Goal: Register for event/course

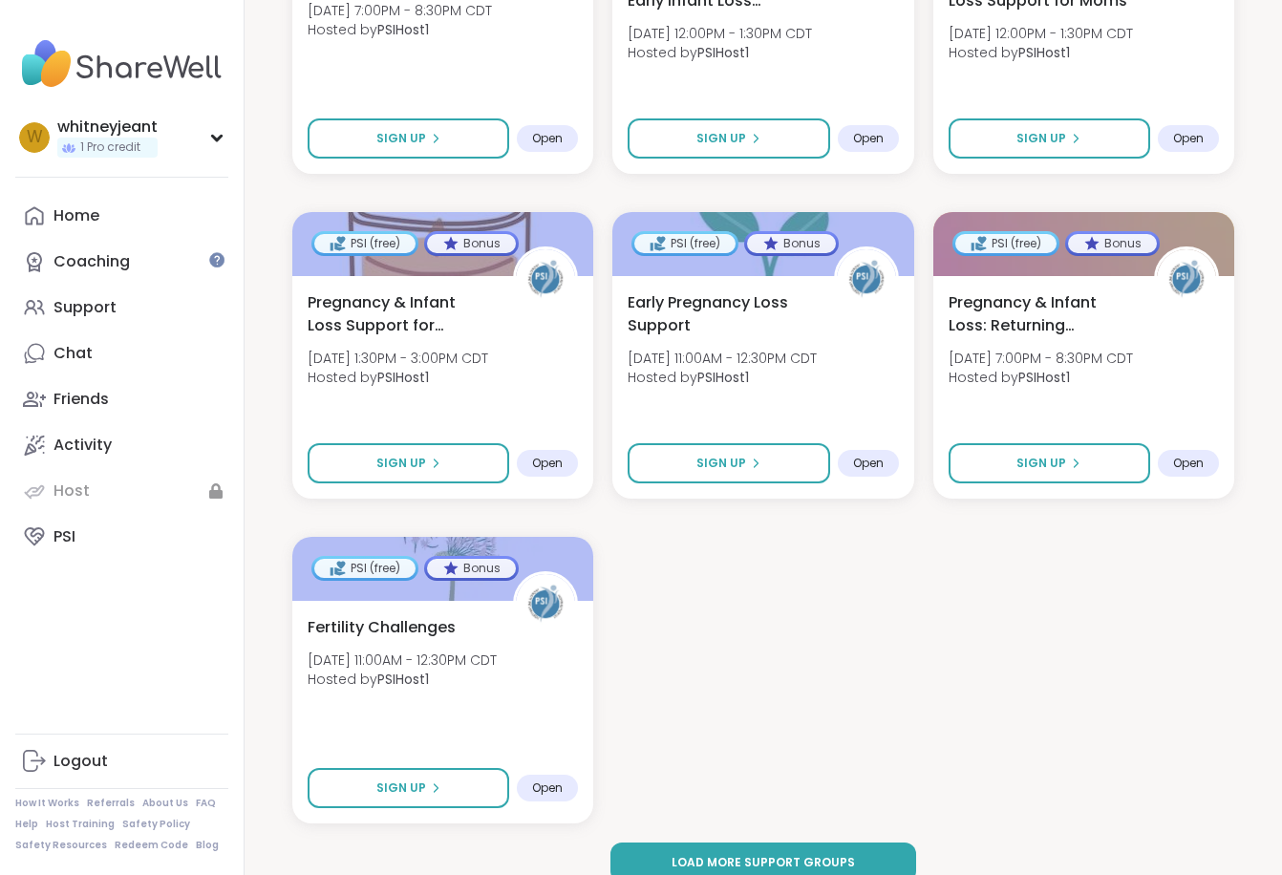
scroll to position [2582, 0]
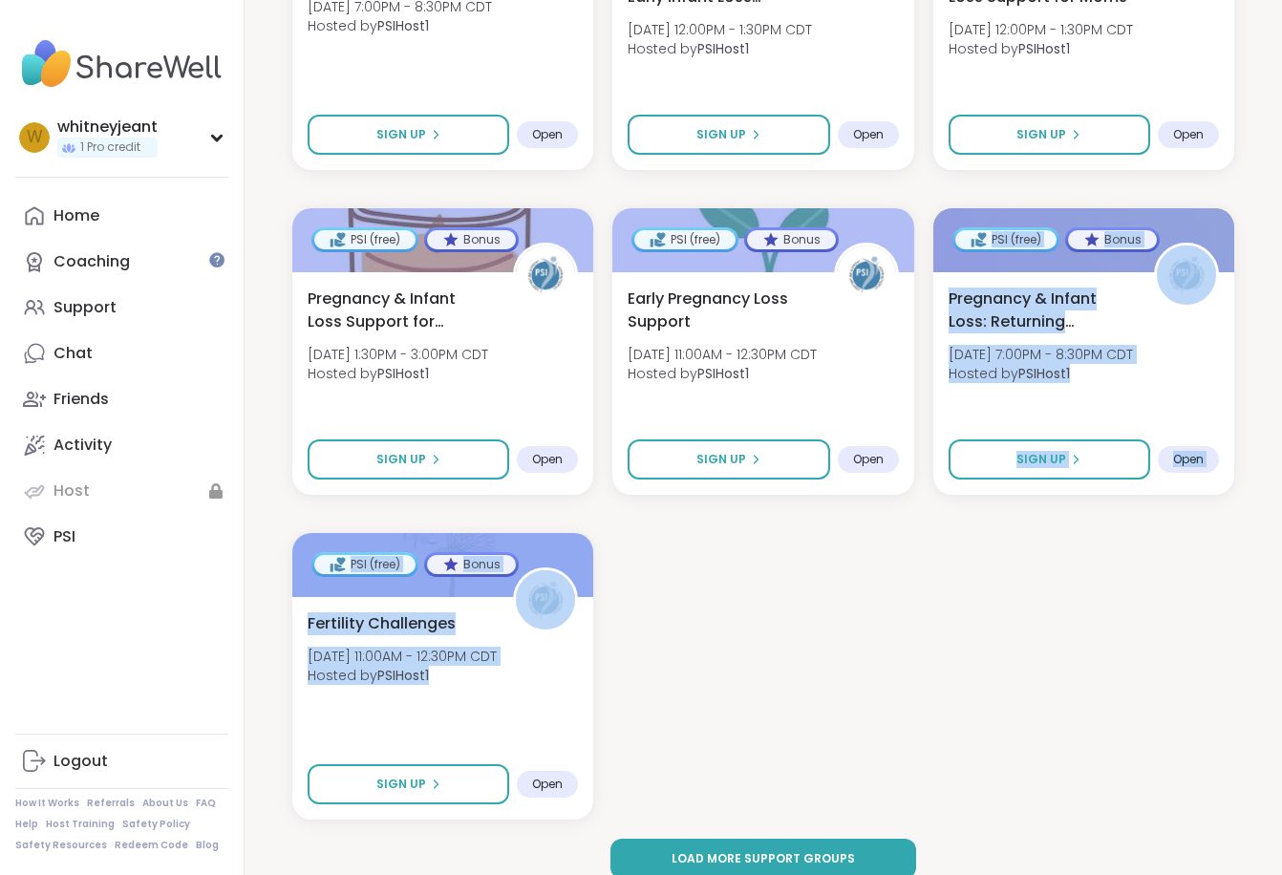
drag, startPoint x: 431, startPoint y: 645, endPoint x: 909, endPoint y: 632, distance: 478.8
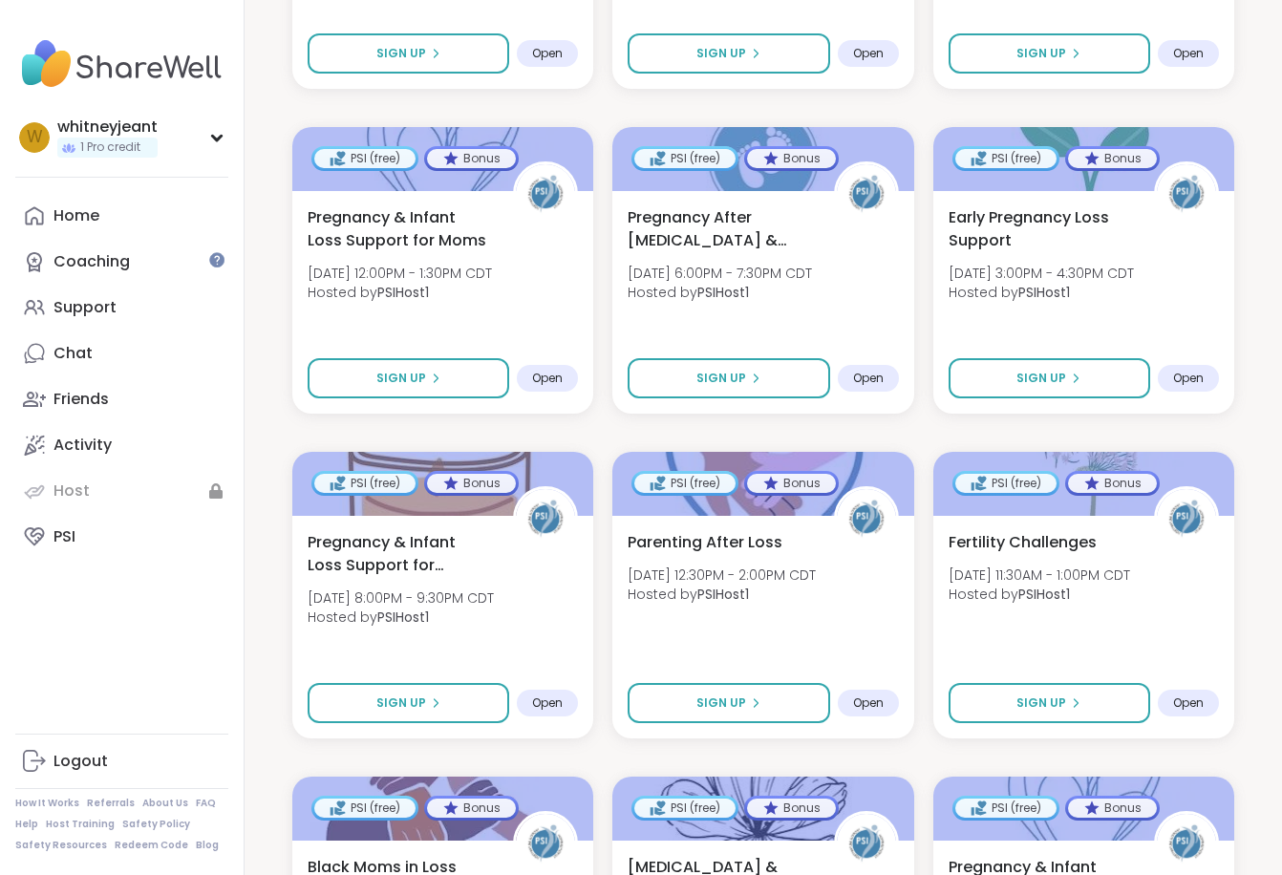
scroll to position [1677, 0]
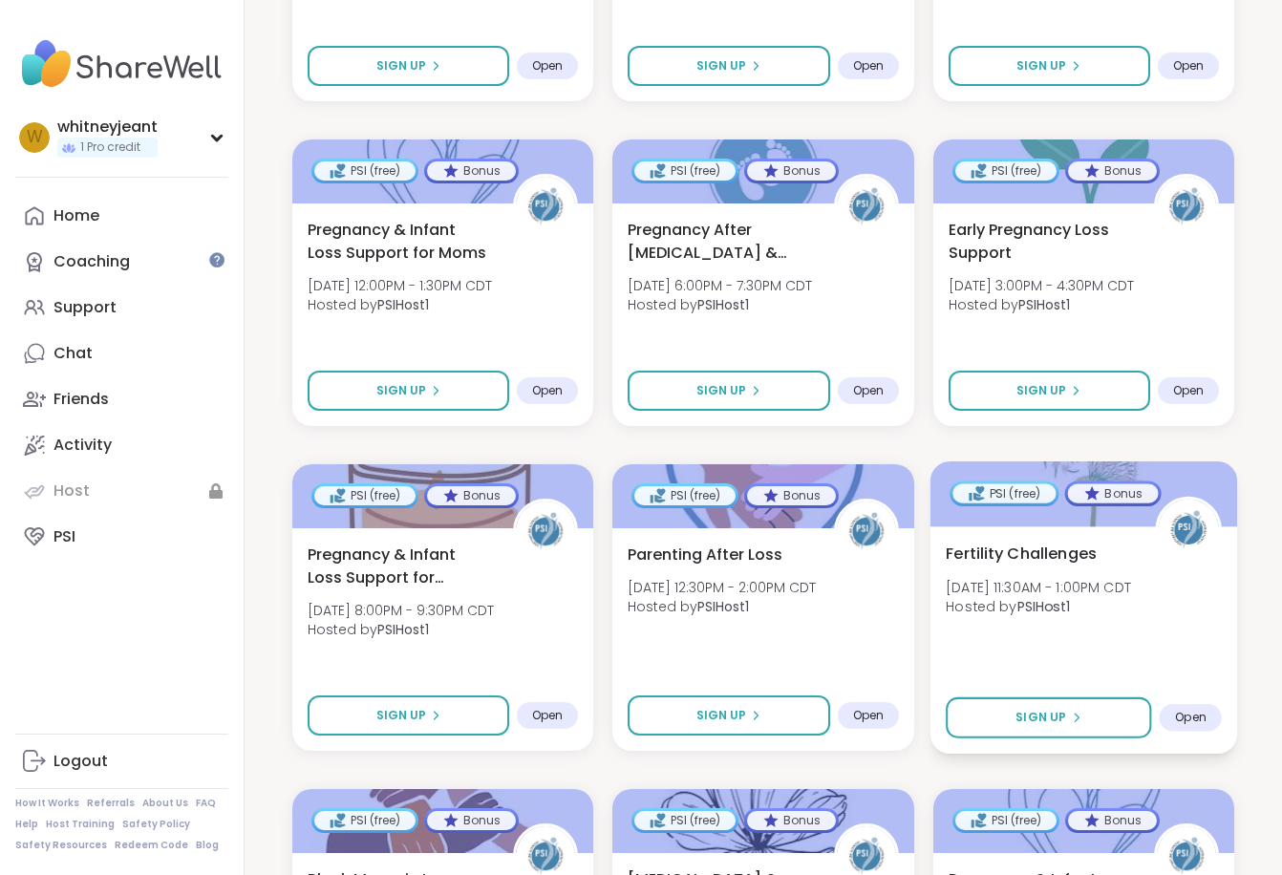
click at [1067, 597] on b "PSIHost1" at bounding box center [1042, 606] width 53 height 19
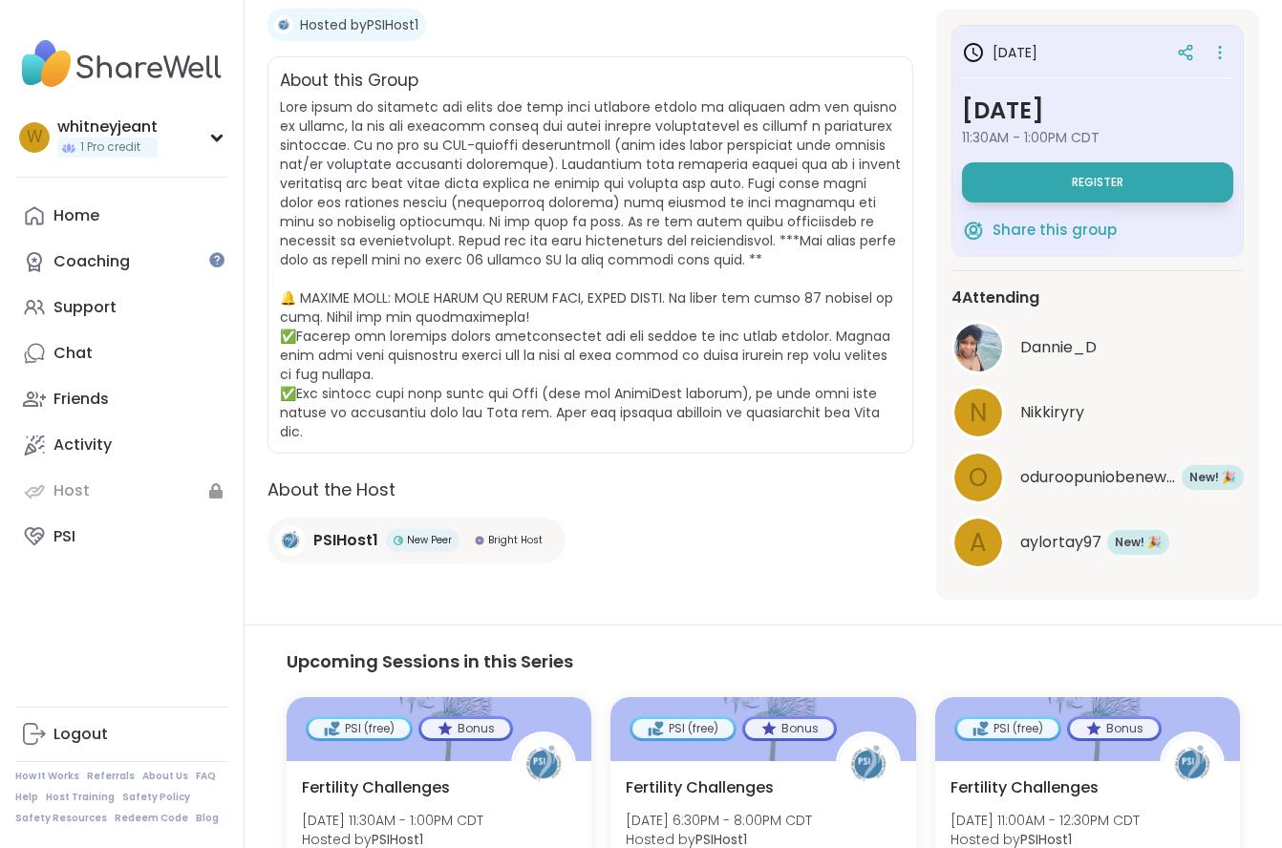
scroll to position [332, 0]
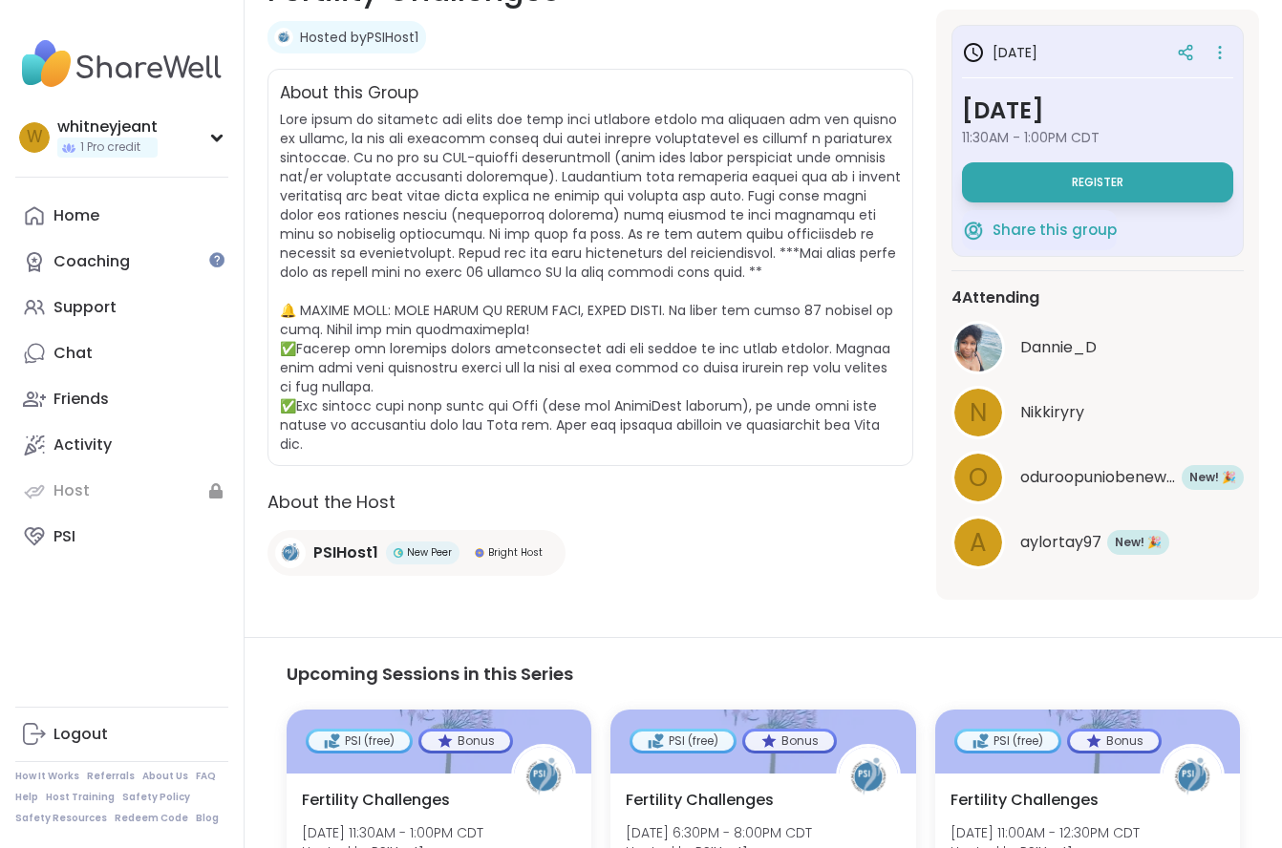
click at [981, 353] on img at bounding box center [978, 348] width 48 height 48
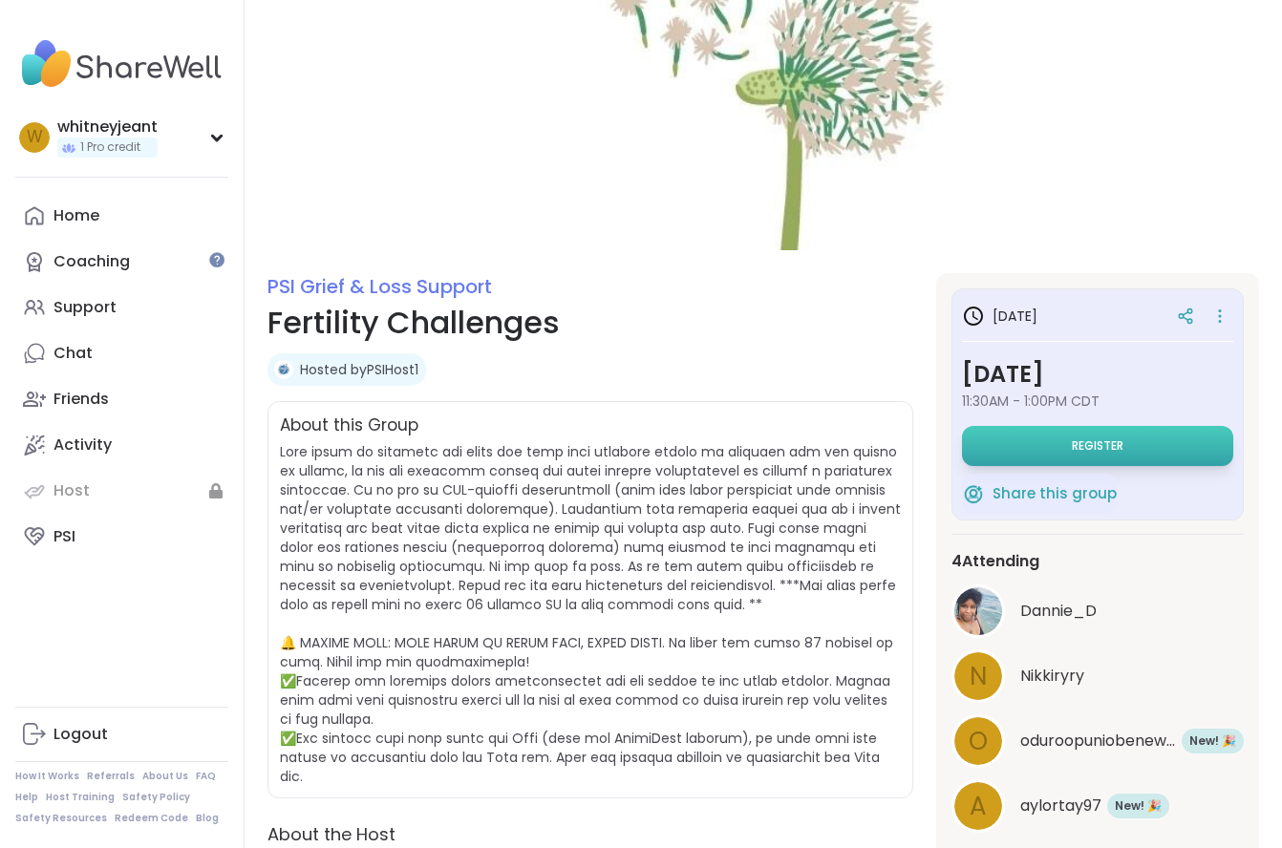
scroll to position [0, 0]
click at [1060, 443] on button "Register" at bounding box center [1097, 446] width 271 height 40
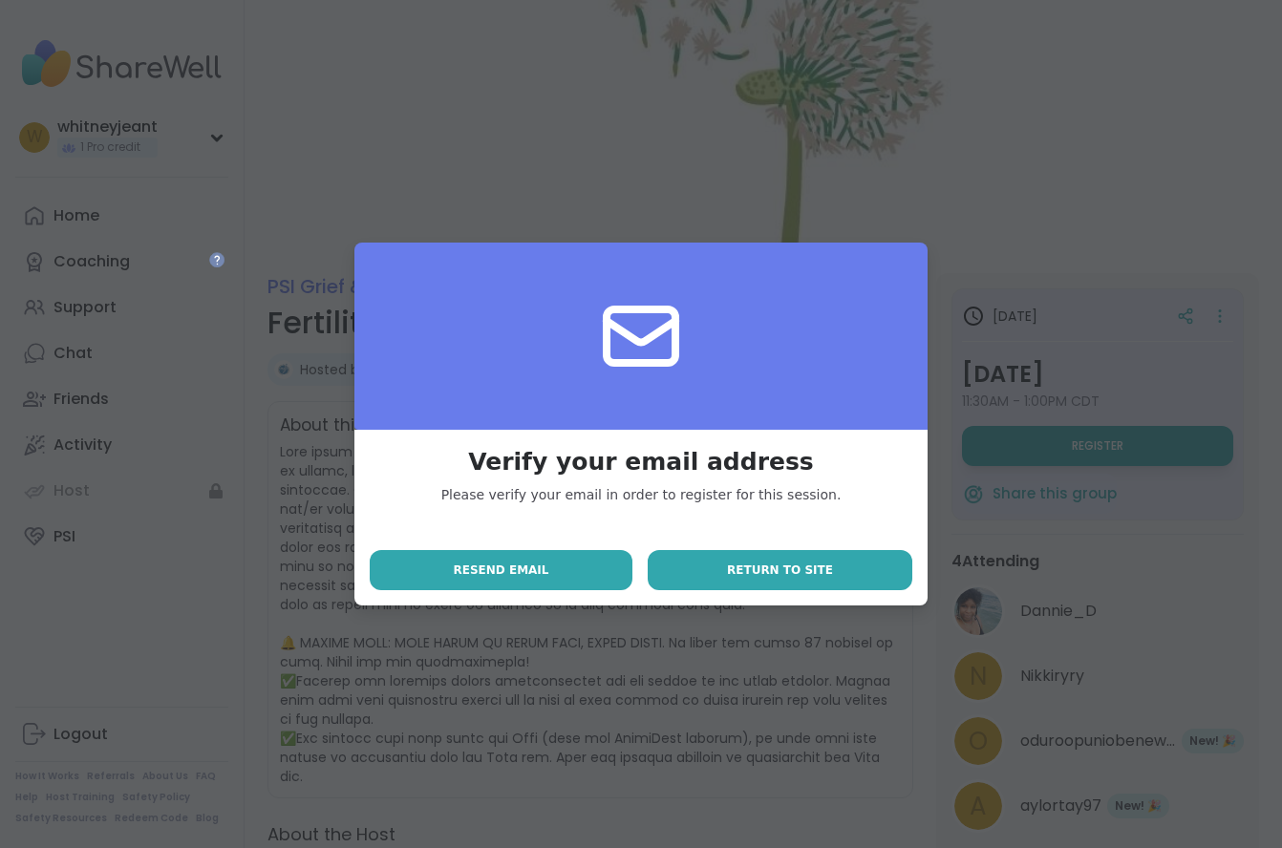
click at [868, 575] on button "Return to site" at bounding box center [780, 570] width 265 height 40
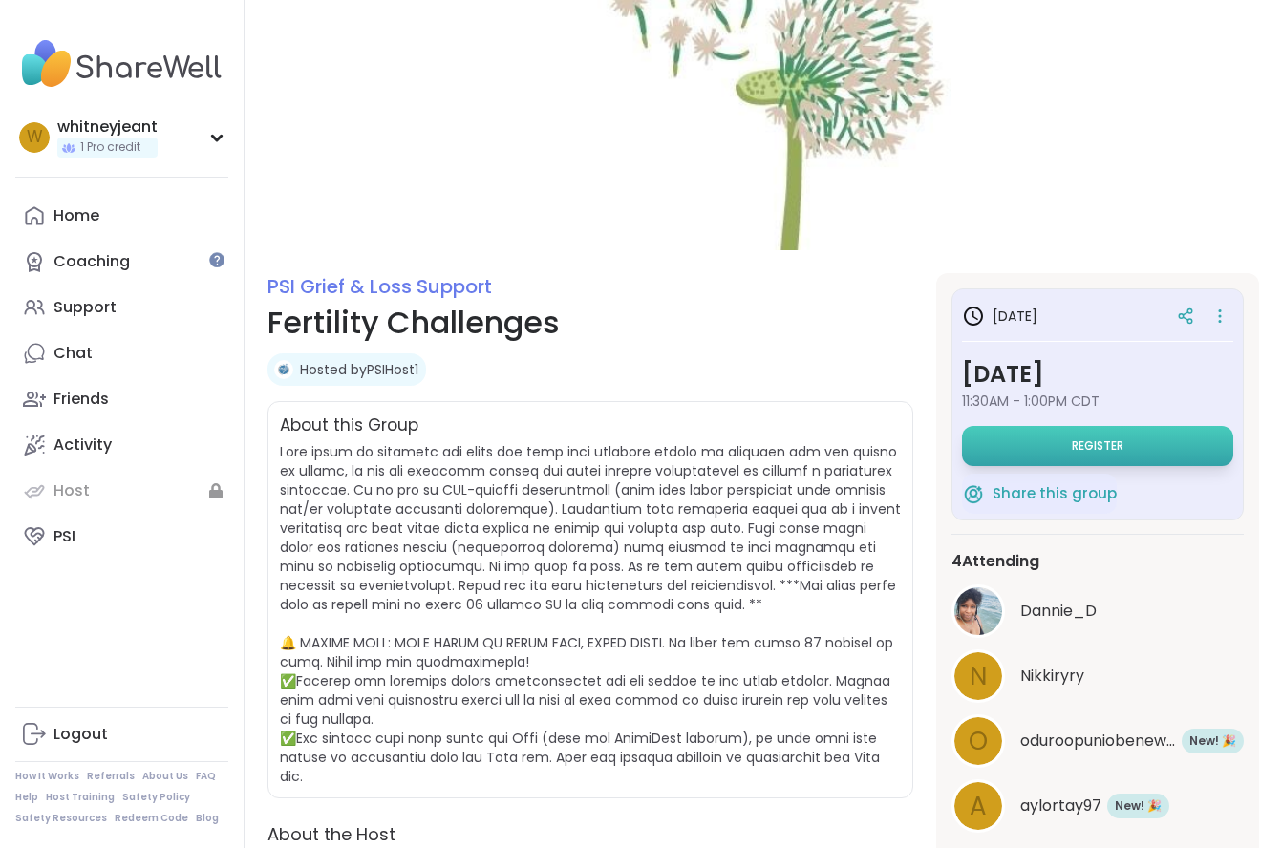
click at [1089, 458] on button "Register" at bounding box center [1097, 446] width 271 height 40
select select "**"
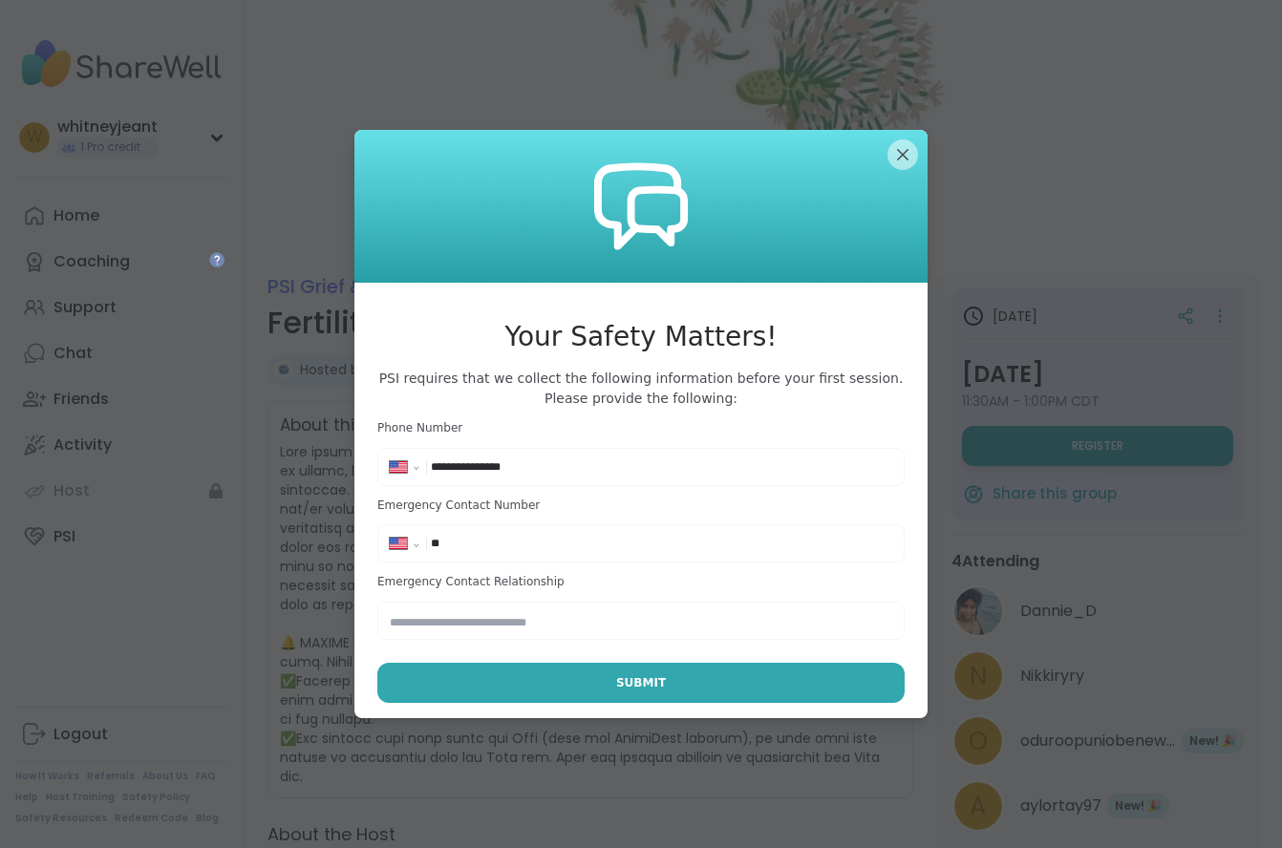
type input "**********"
click at [703, 625] on input "text" at bounding box center [640, 621] width 527 height 38
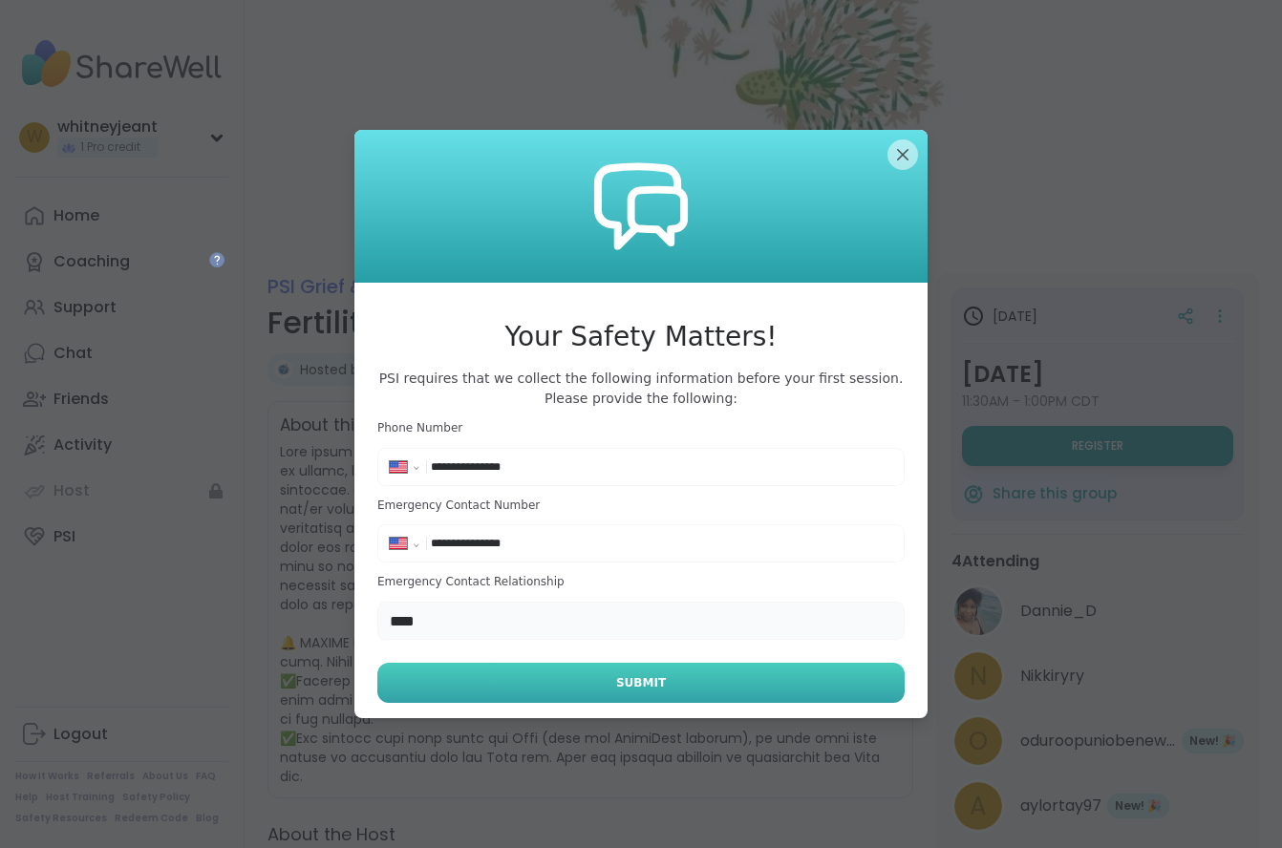
type input "****"
click at [737, 686] on button "Submit" at bounding box center [640, 683] width 527 height 40
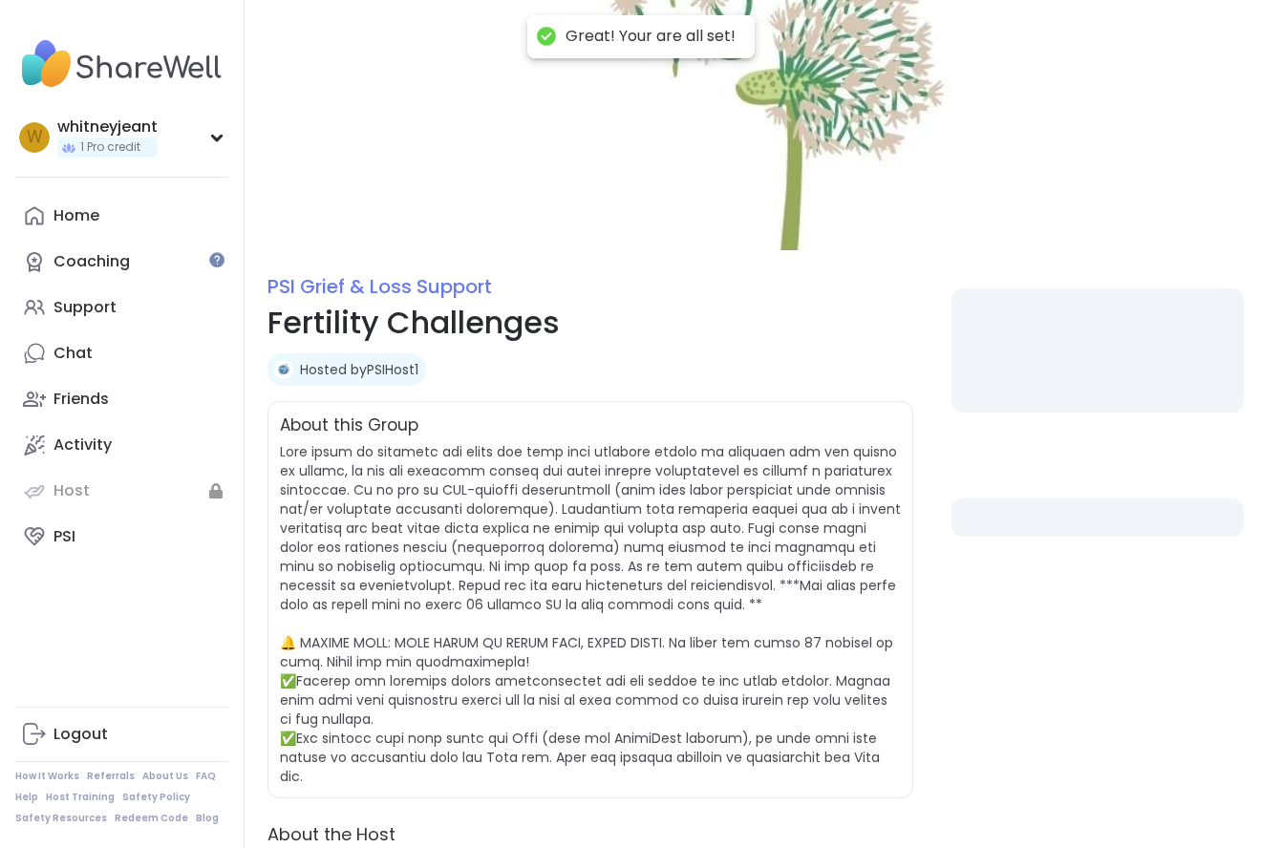
select select "**"
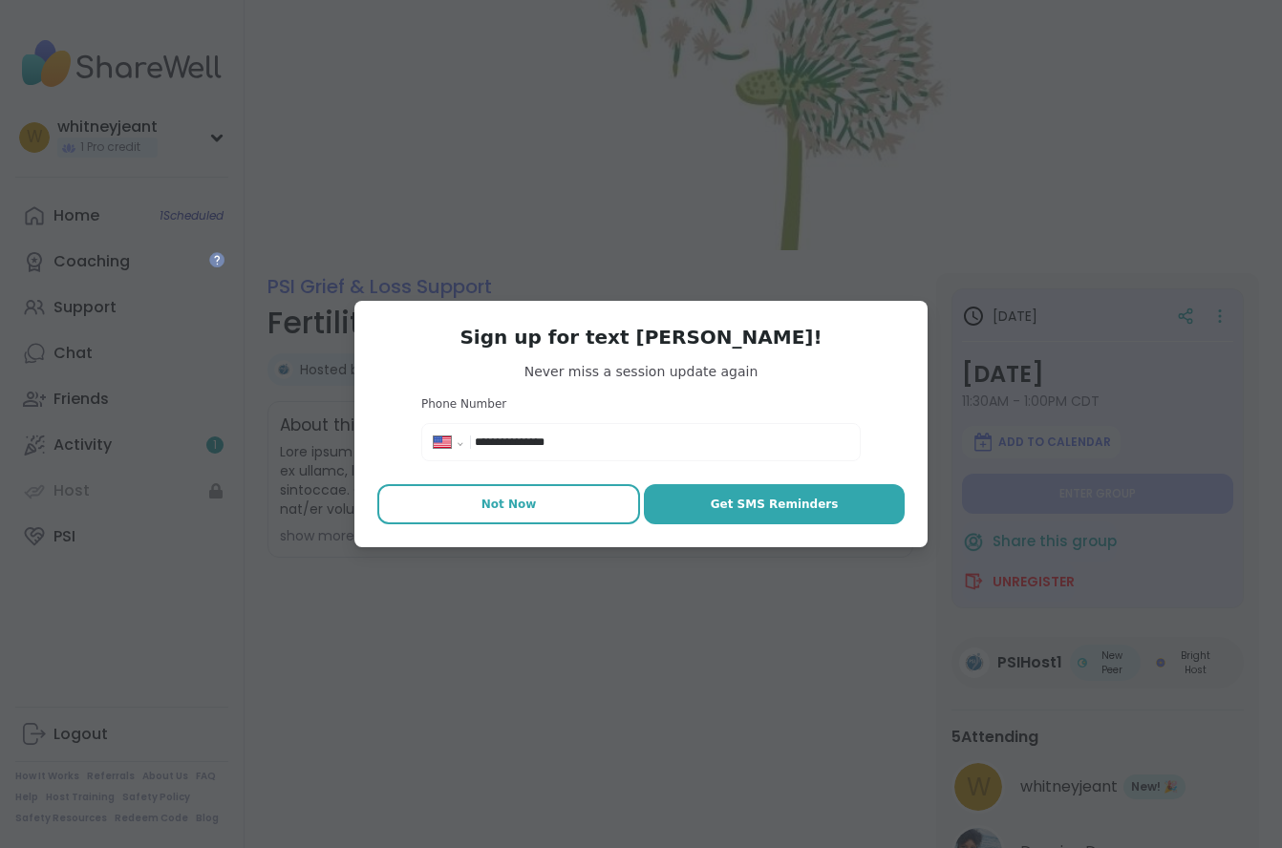
click at [517, 499] on span "Not Now" at bounding box center [508, 504] width 55 height 17
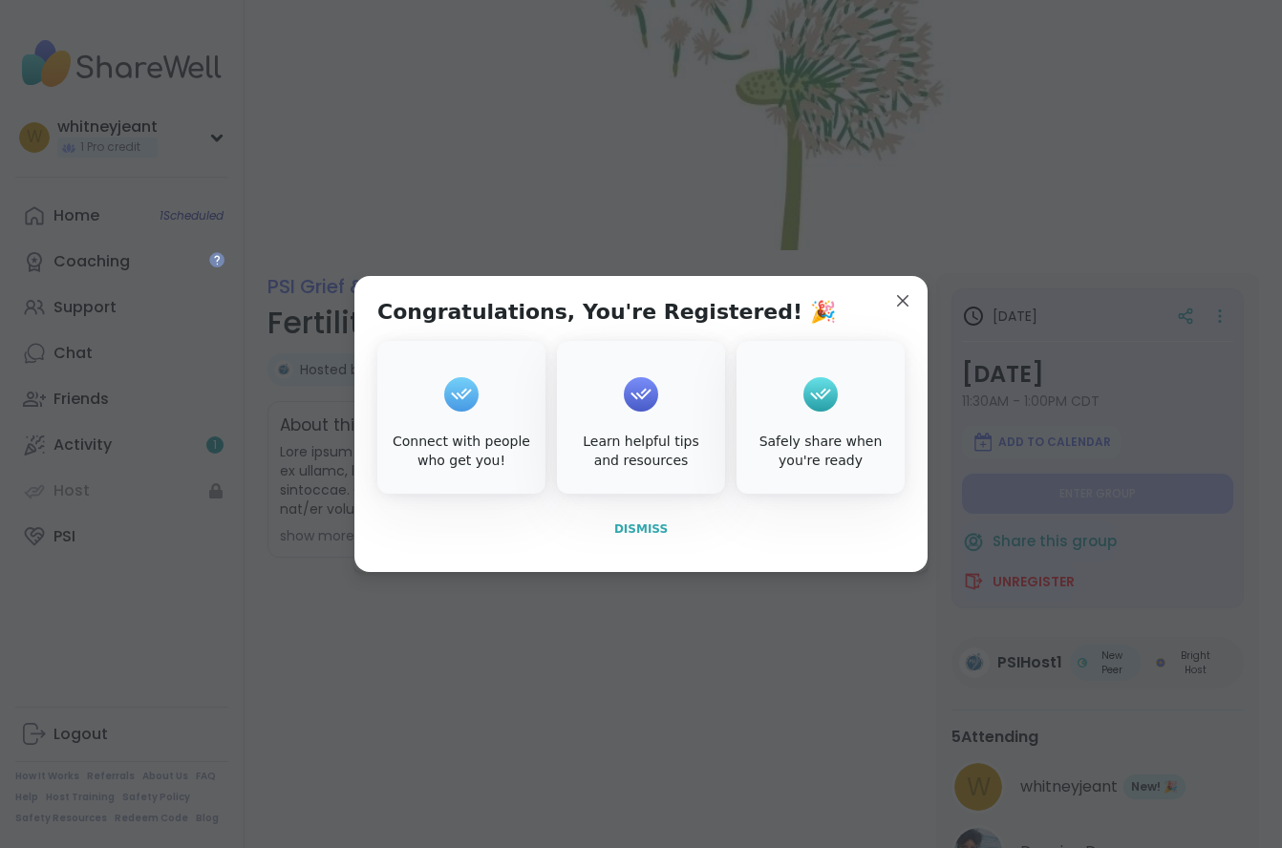
click at [632, 528] on span "Dismiss" at bounding box center [640, 529] width 53 height 13
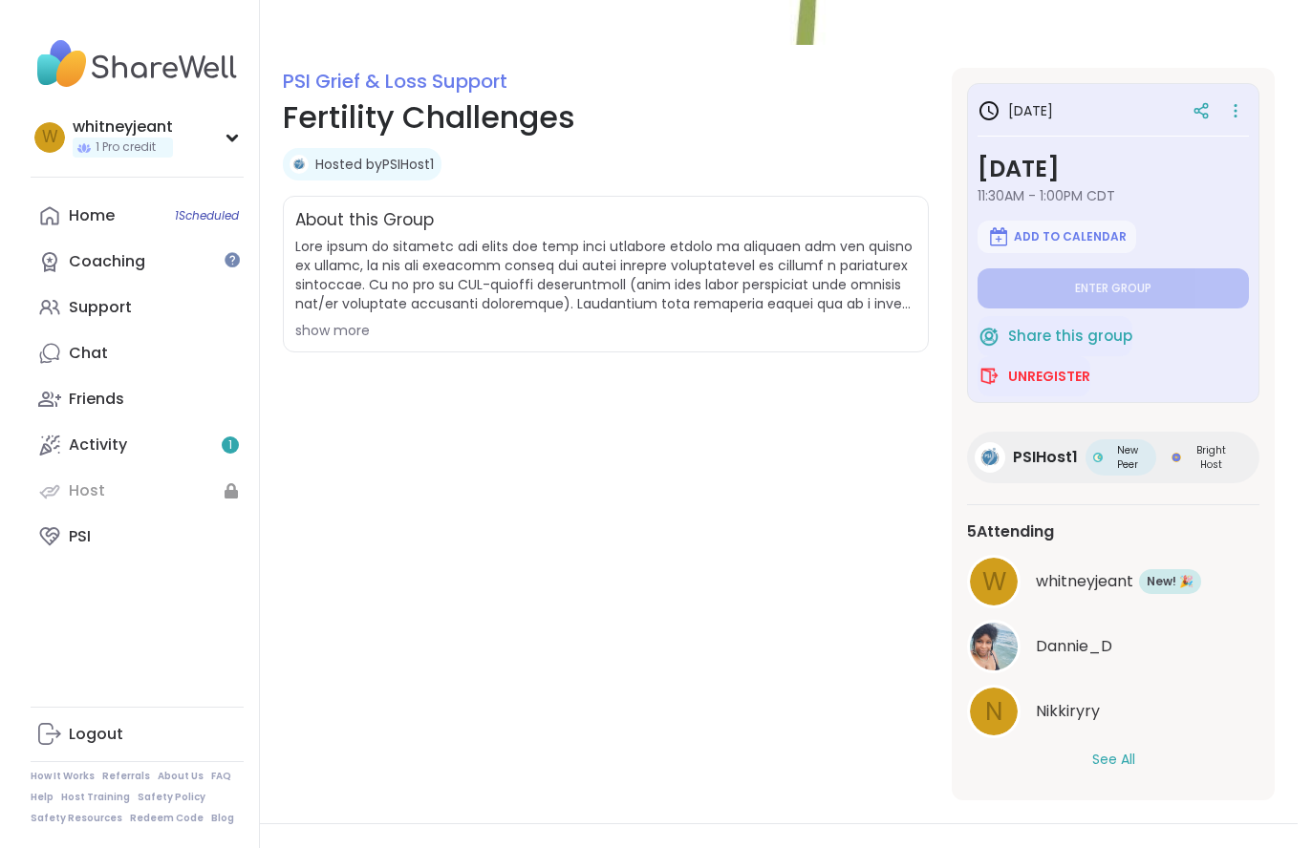
scroll to position [207, 0]
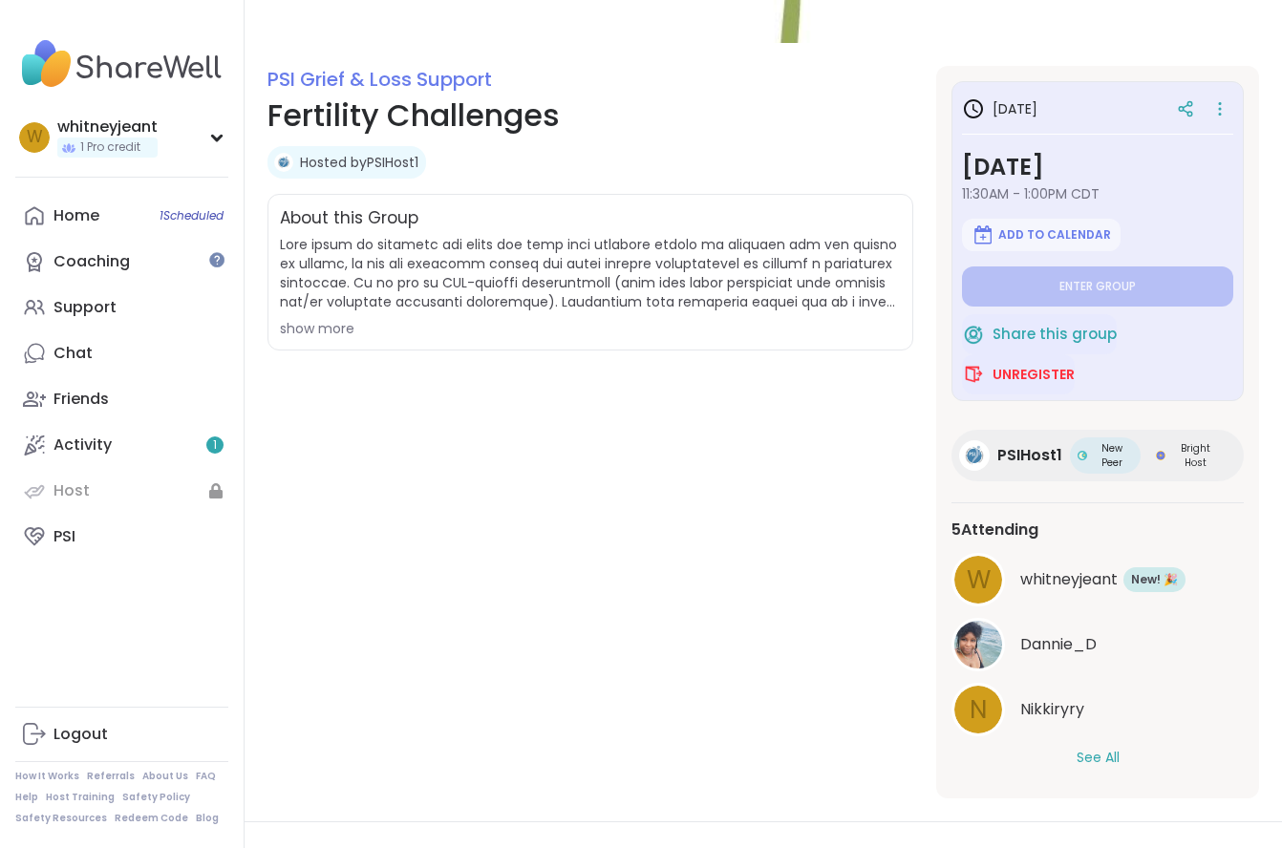
click at [1021, 459] on span "PSIHost1" at bounding box center [1029, 455] width 65 height 23
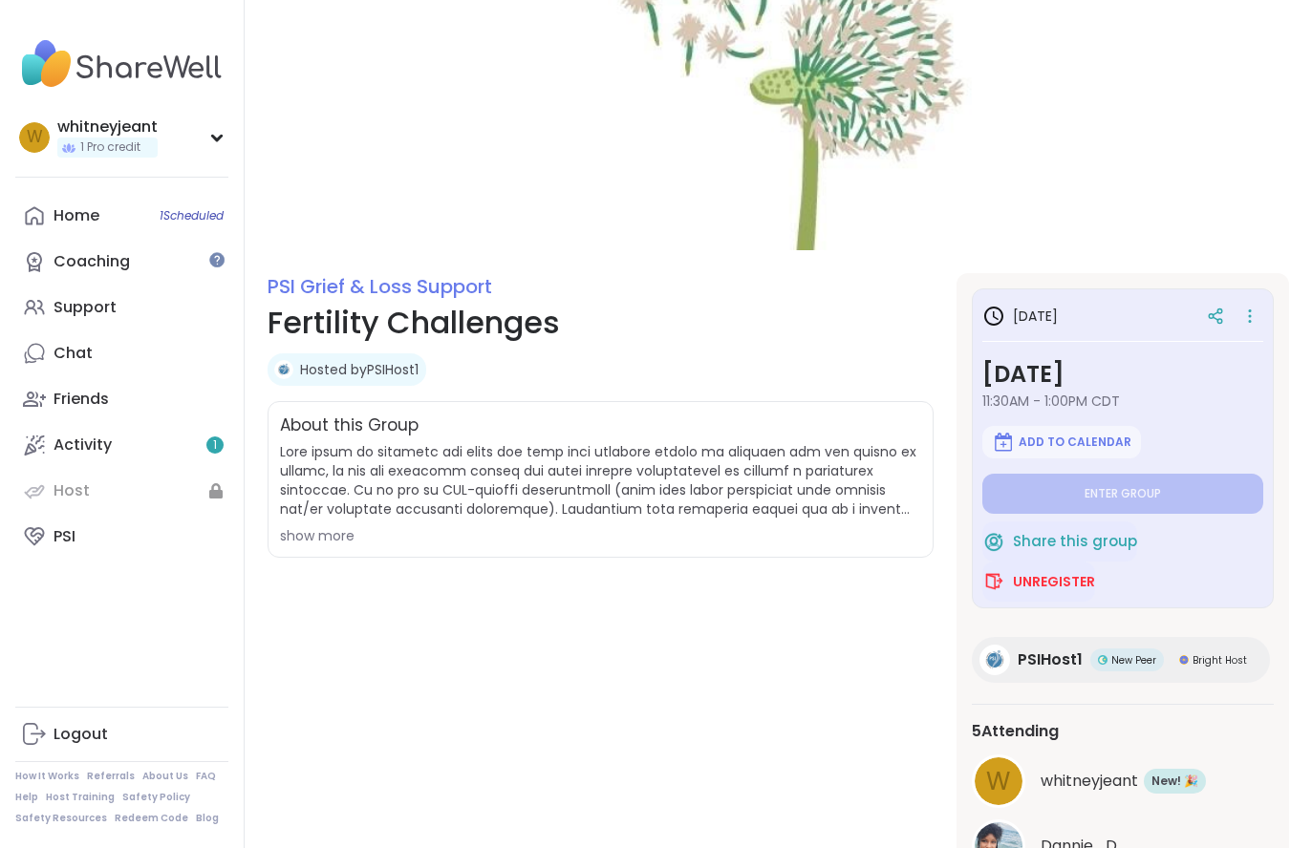
scroll to position [0, 0]
